Goal: Information Seeking & Learning: Learn about a topic

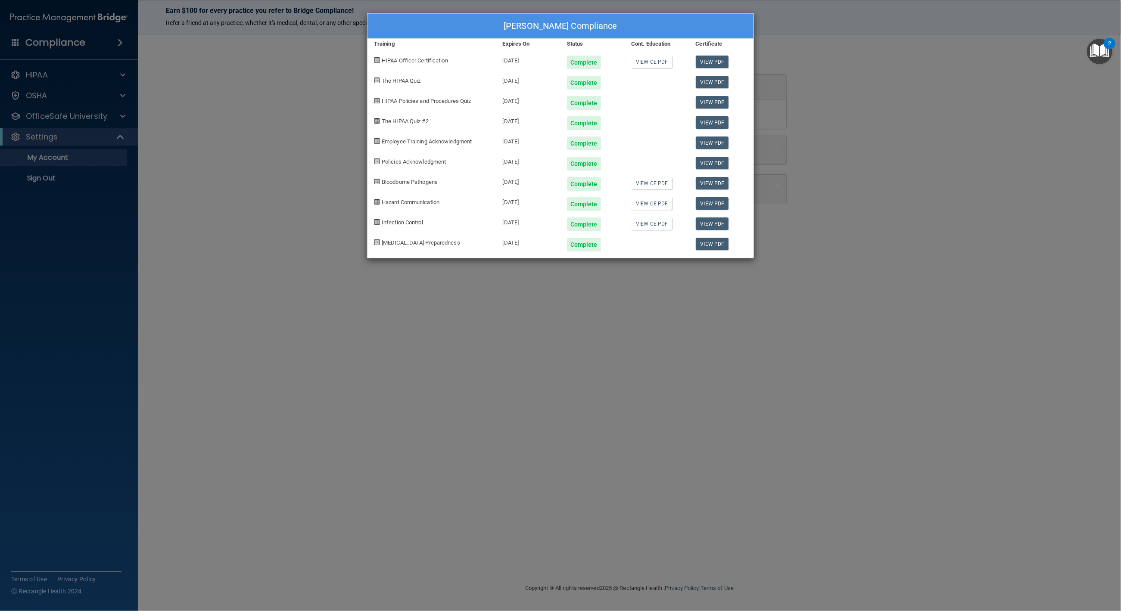
drag, startPoint x: 1022, startPoint y: 195, endPoint x: 1025, endPoint y: 184, distance: 11.6
click at [1022, 195] on div "Sydne Satterwhite's Compliance Training Expires On Status Cont. Education Certi…" at bounding box center [560, 305] width 1121 height 611
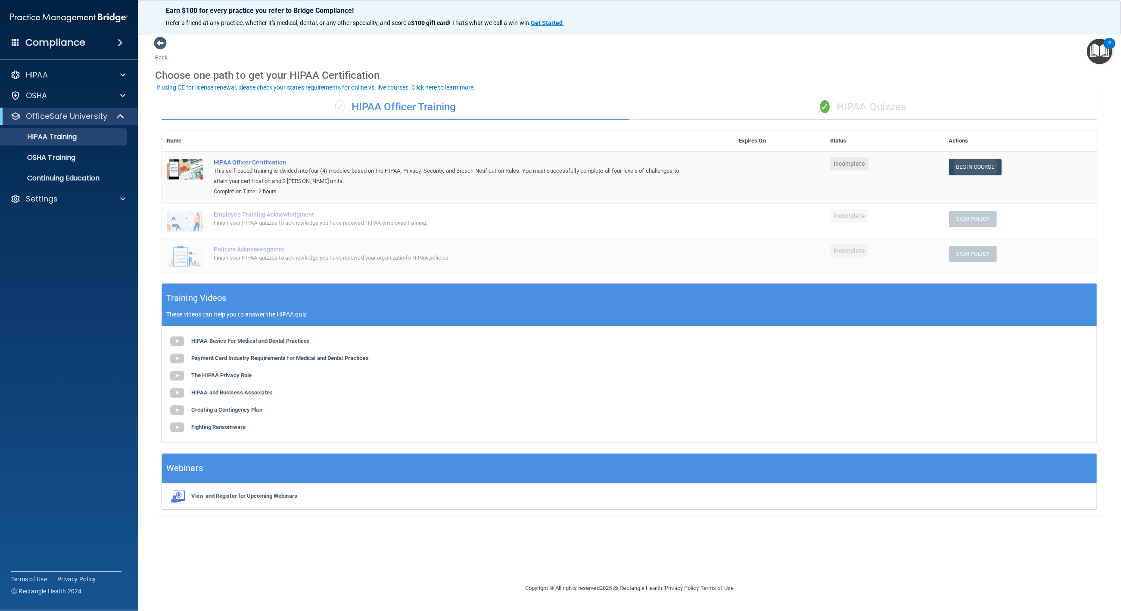
click at [977, 166] on link "Begin Course" at bounding box center [975, 167] width 53 height 16
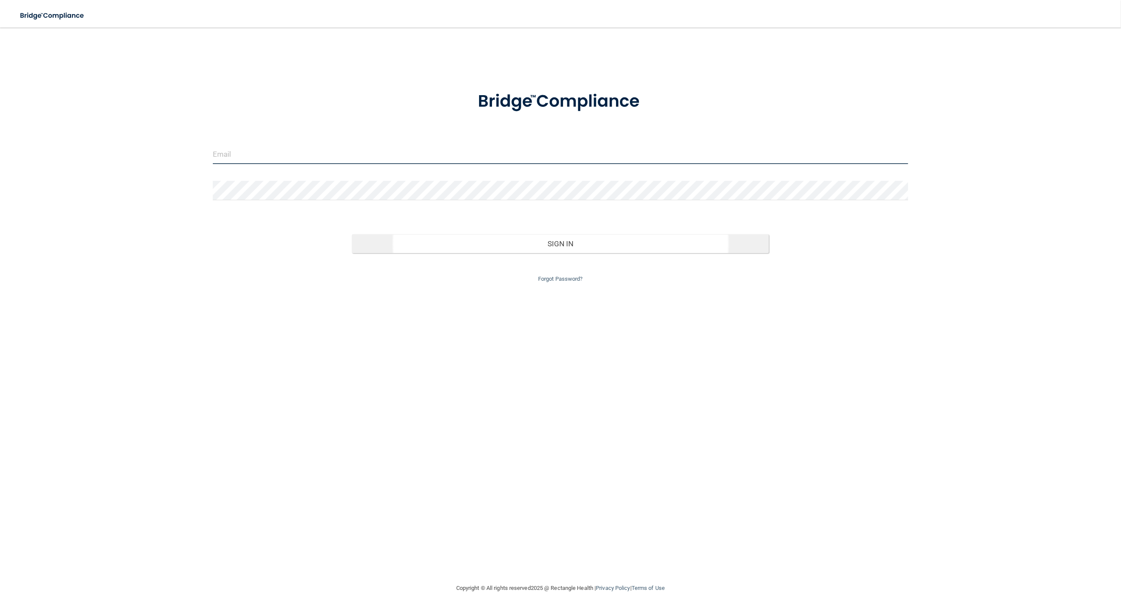
type input "[EMAIL_ADDRESS][DOMAIN_NAME]"
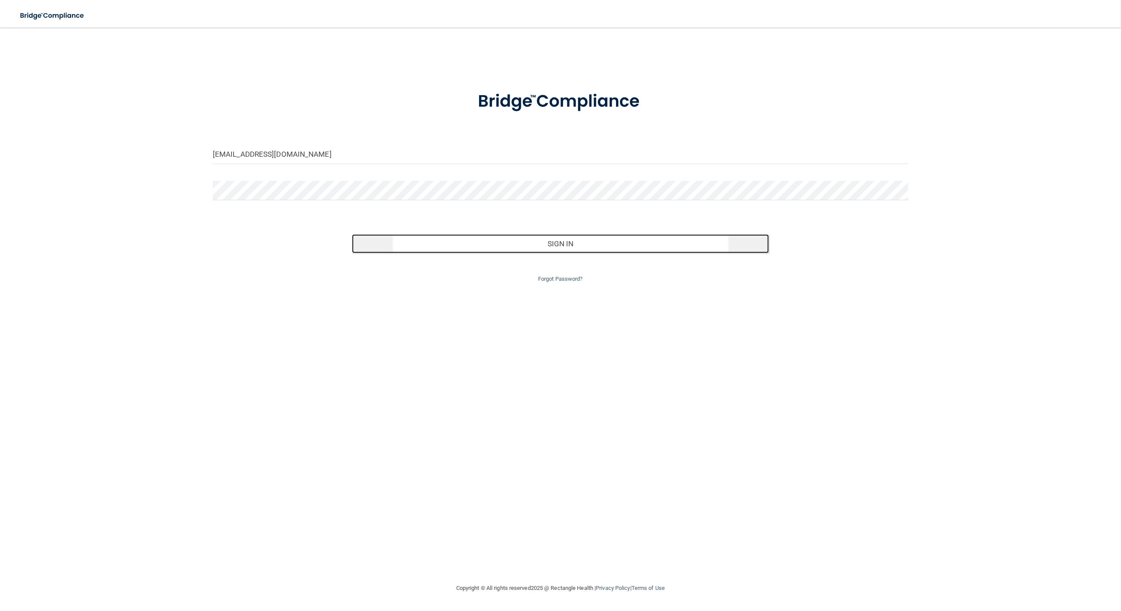
click at [516, 251] on button "Sign In" at bounding box center [560, 243] width 417 height 19
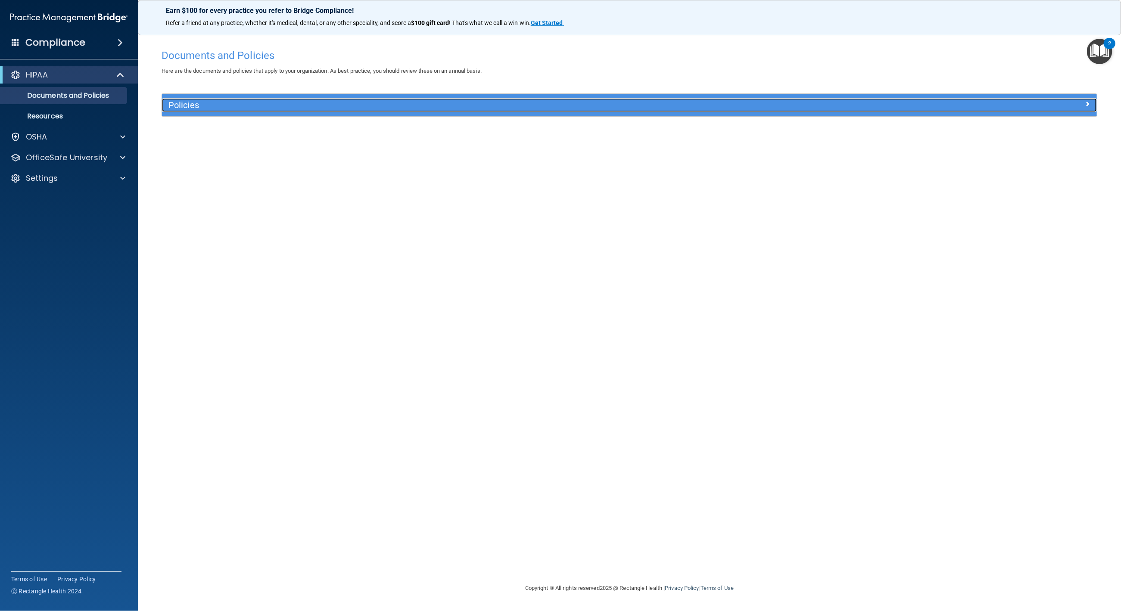
click at [251, 102] on h5 "Policies" at bounding box center [512, 104] width 688 height 9
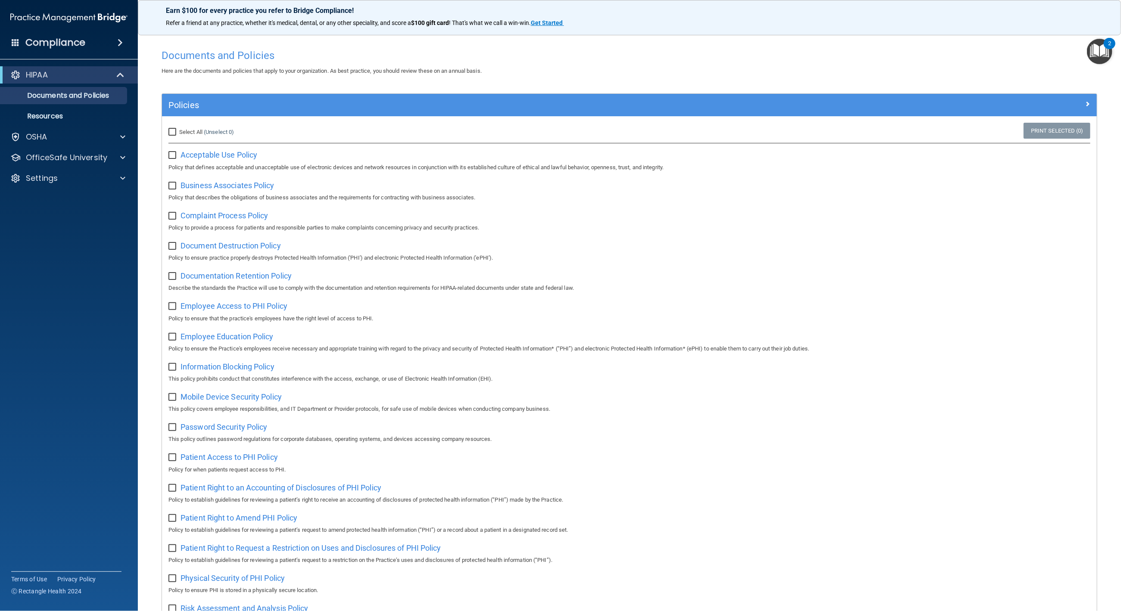
click at [186, 132] on span "Select All" at bounding box center [190, 132] width 23 height 6
click at [178, 132] on input "Select All (Unselect 0) Unselect All" at bounding box center [173, 132] width 10 height 7
checkbox input "true"
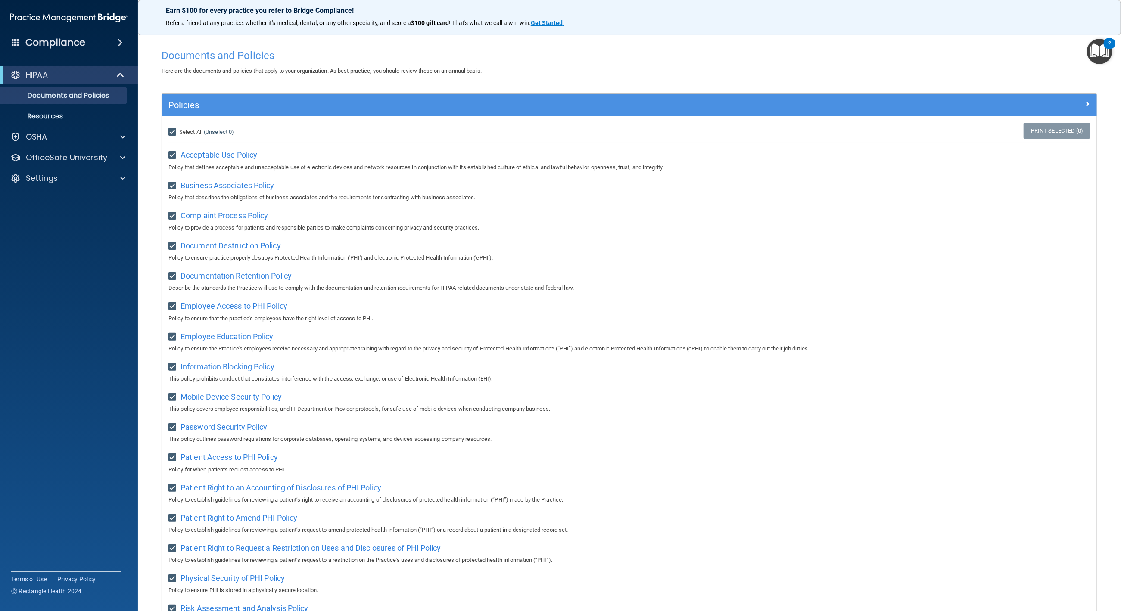
checkbox input "true"
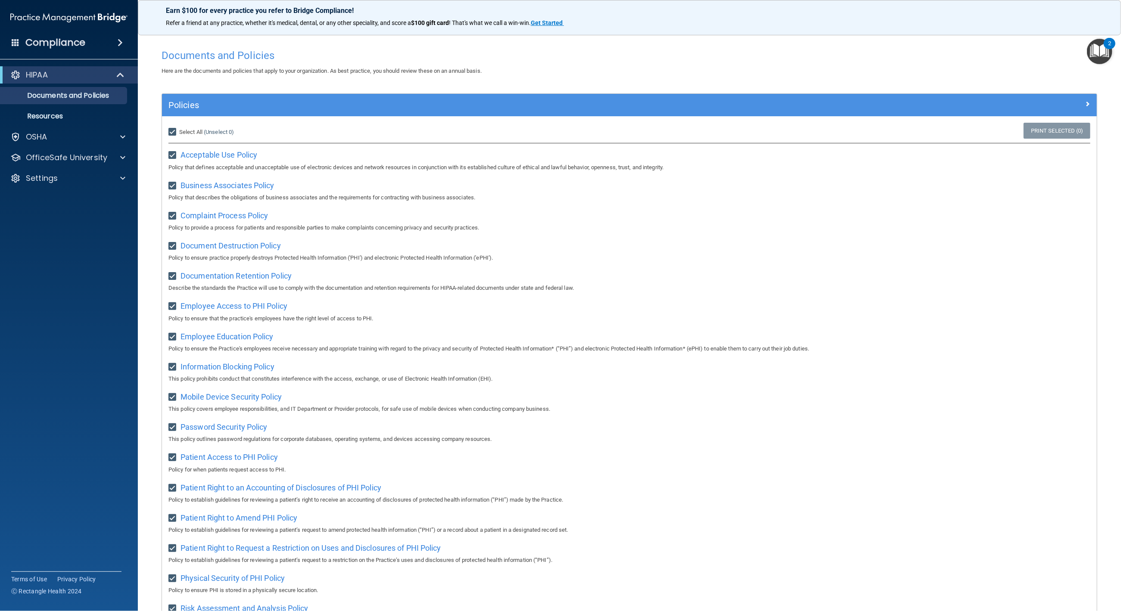
checkbox input "true"
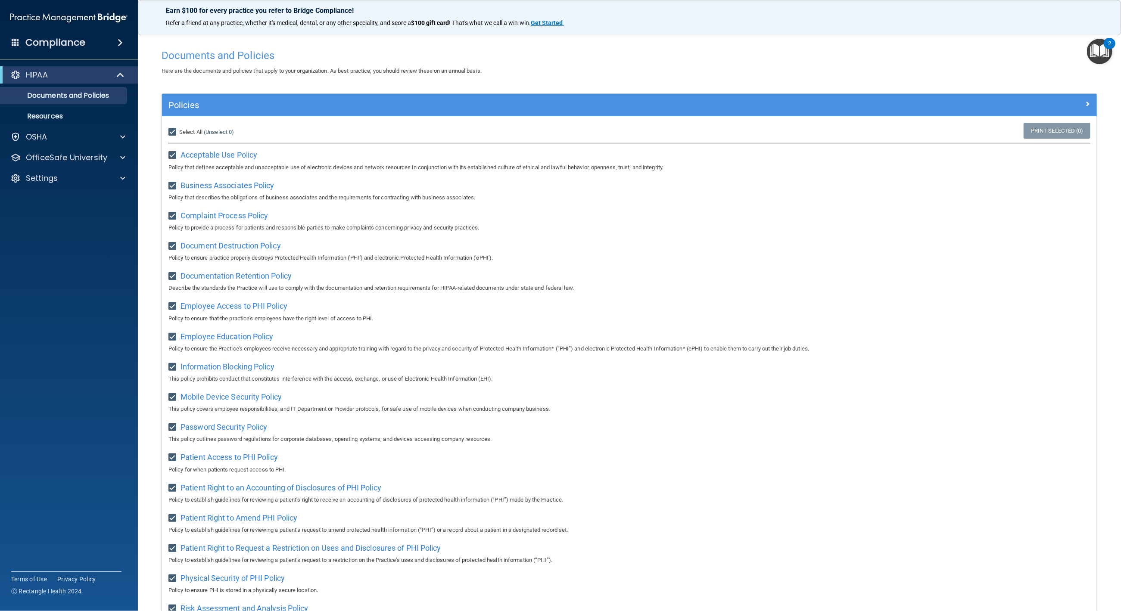
checkbox input "true"
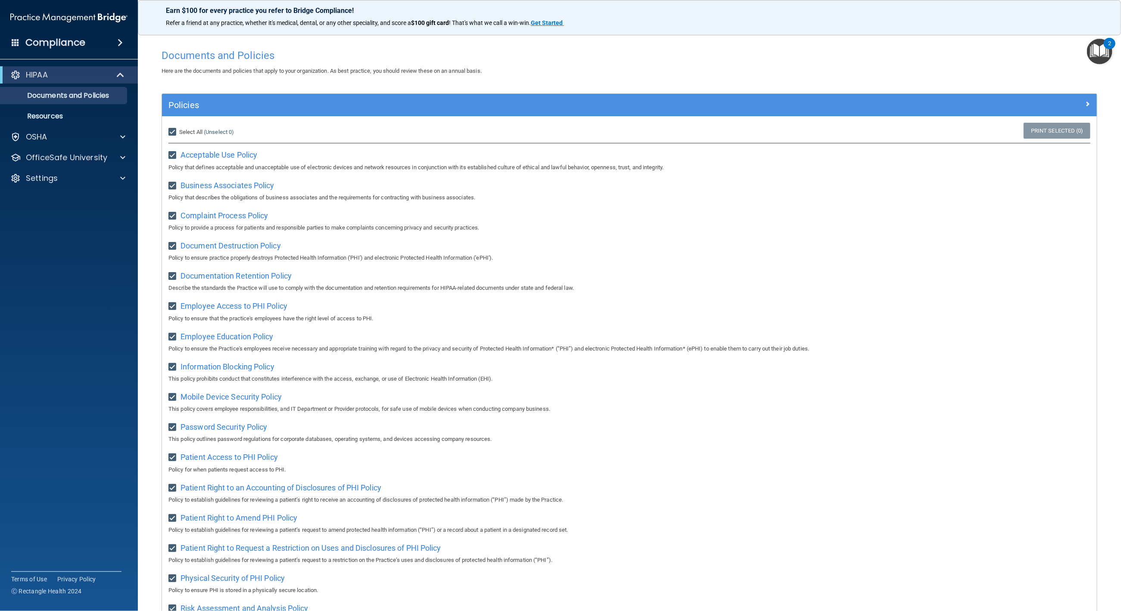
checkbox input "true"
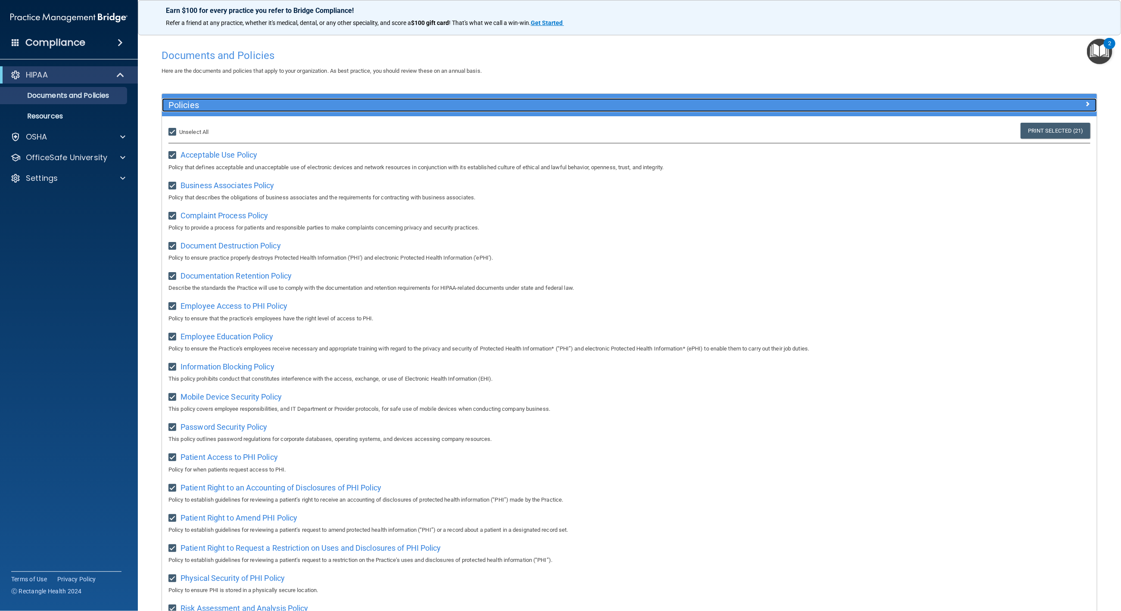
click at [1083, 98] on div at bounding box center [980, 103] width 234 height 10
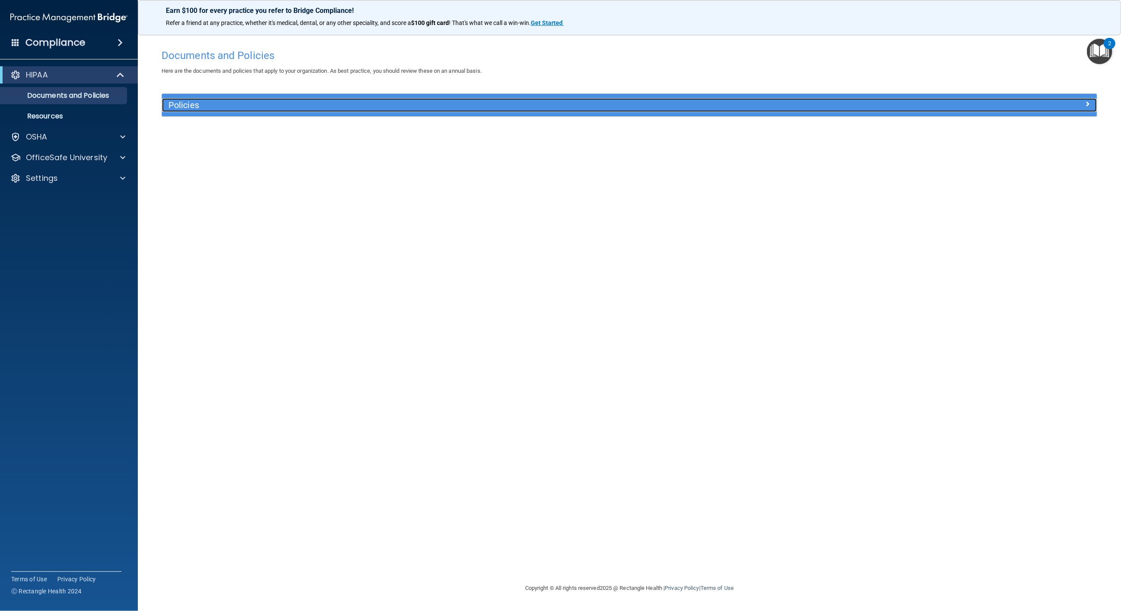
click at [1084, 98] on div at bounding box center [980, 103] width 234 height 10
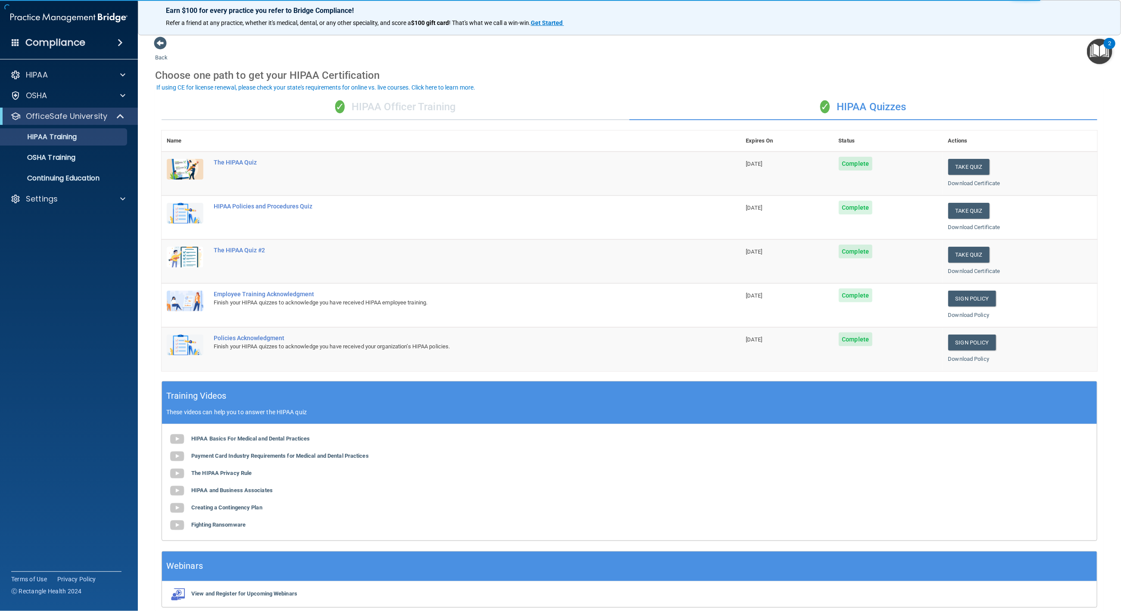
click at [328, 107] on div "✓ HIPAA Officer Training" at bounding box center [396, 107] width 468 height 26
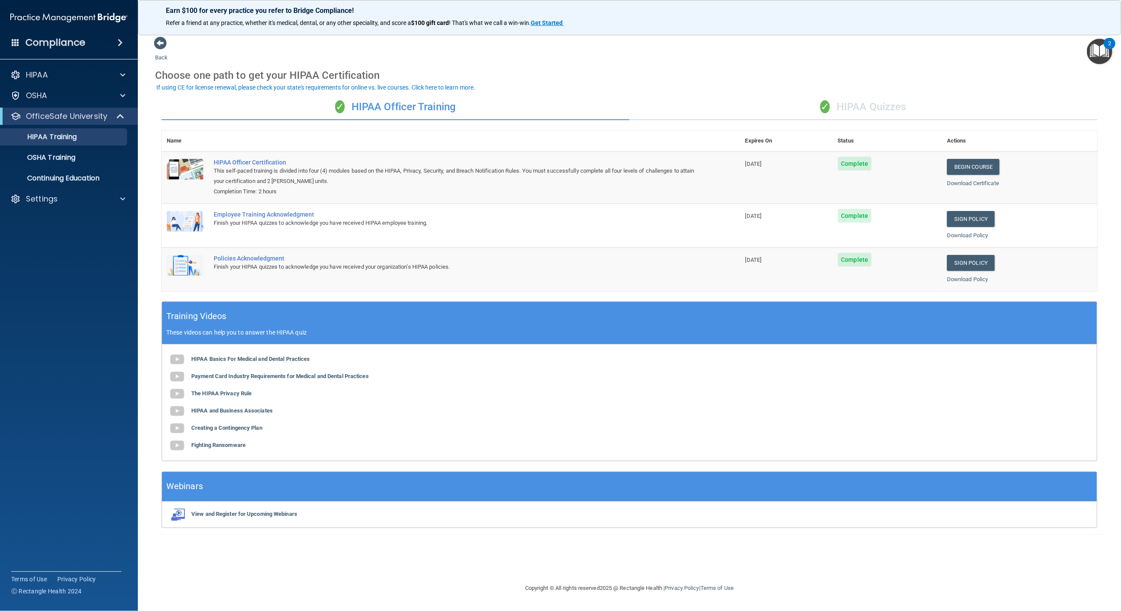
click at [902, 110] on div "✓ HIPAA Quizzes" at bounding box center [863, 107] width 468 height 26
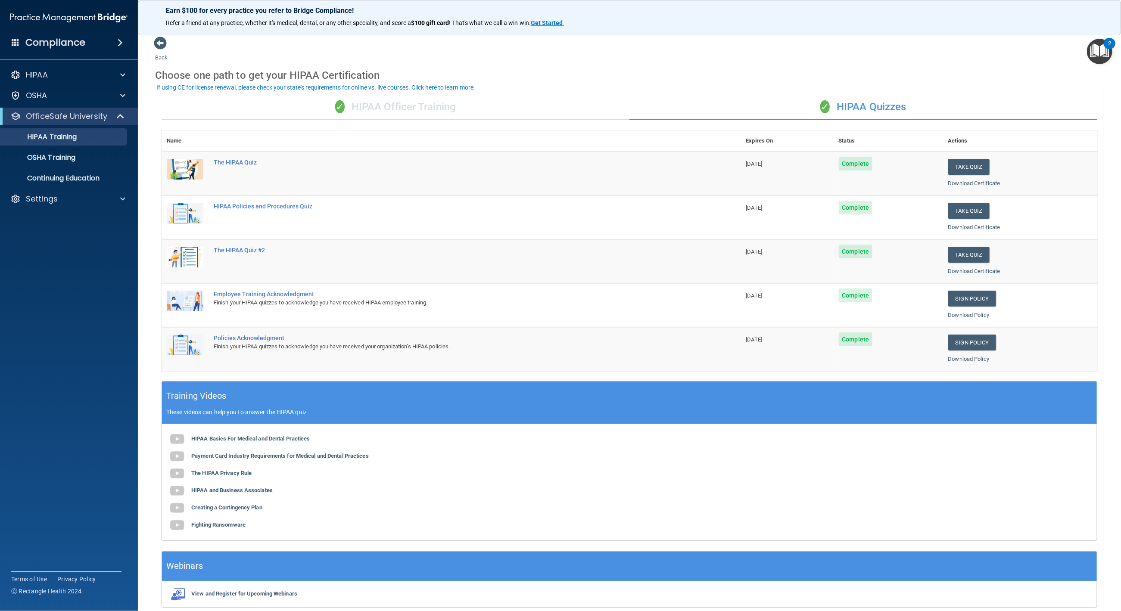
click at [410, 97] on div "✓ HIPAA Officer Training" at bounding box center [396, 107] width 468 height 26
